Goal: Find specific page/section: Find specific page/section

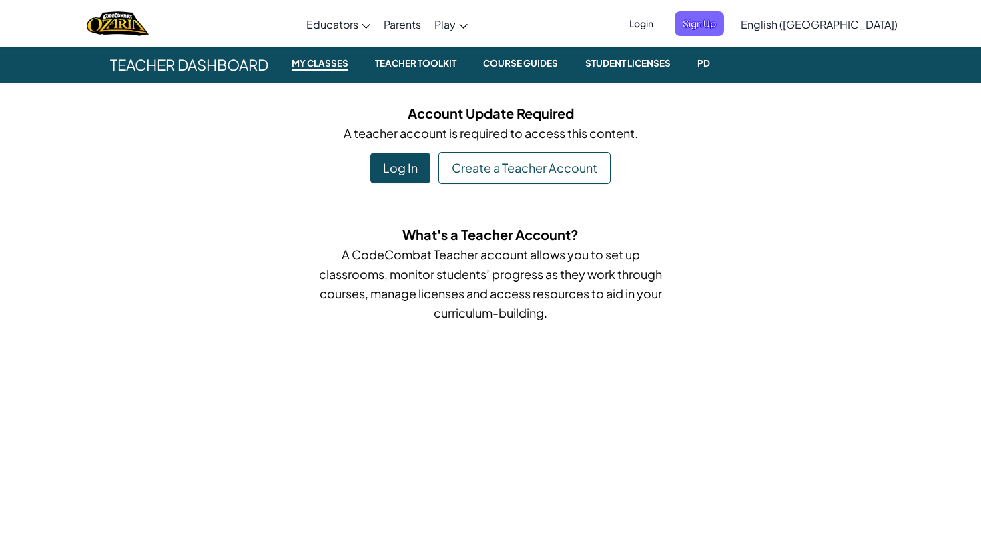
click at [119, 22] on img "Home" at bounding box center [118, 23] width 62 height 27
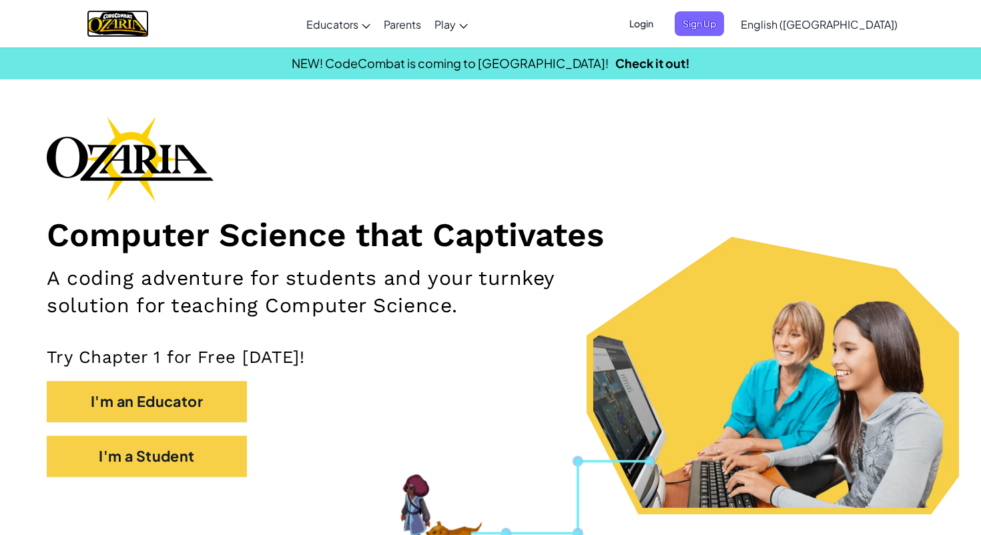
click at [123, 21] on img "Home" at bounding box center [118, 23] width 62 height 27
click at [127, 23] on img "Home" at bounding box center [118, 23] width 62 height 27
